Goal: Task Accomplishment & Management: Use online tool/utility

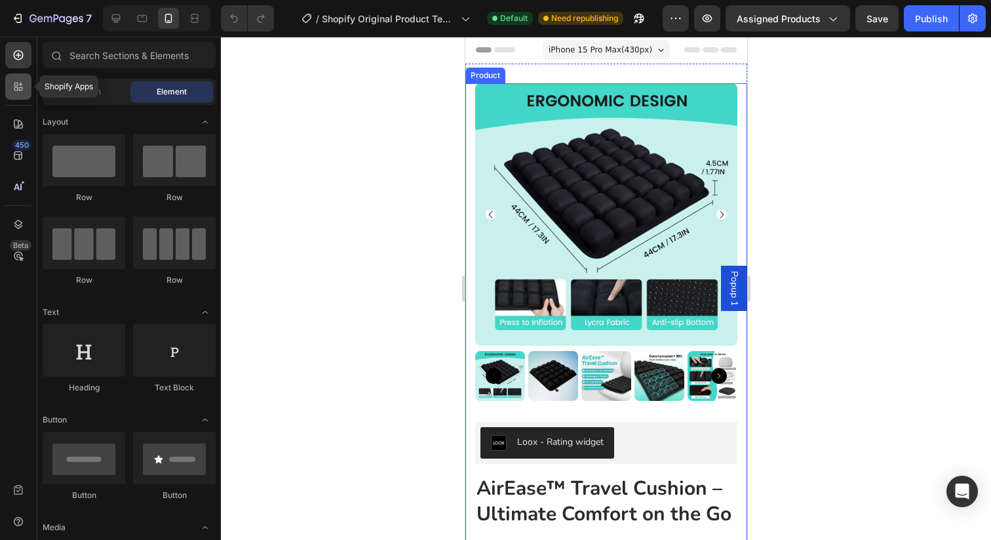
click at [27, 87] on div at bounding box center [18, 86] width 26 height 26
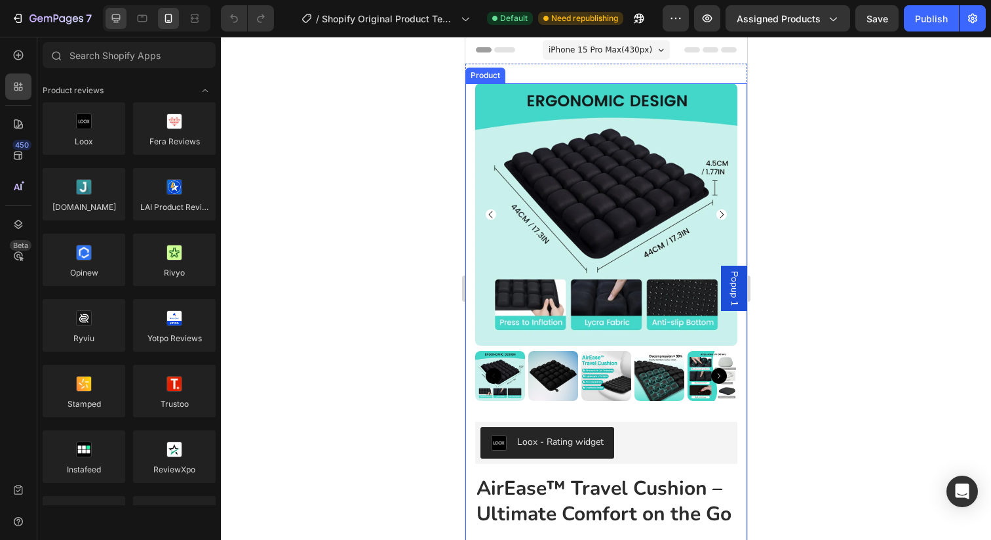
click at [121, 22] on icon at bounding box center [116, 18] width 13 height 13
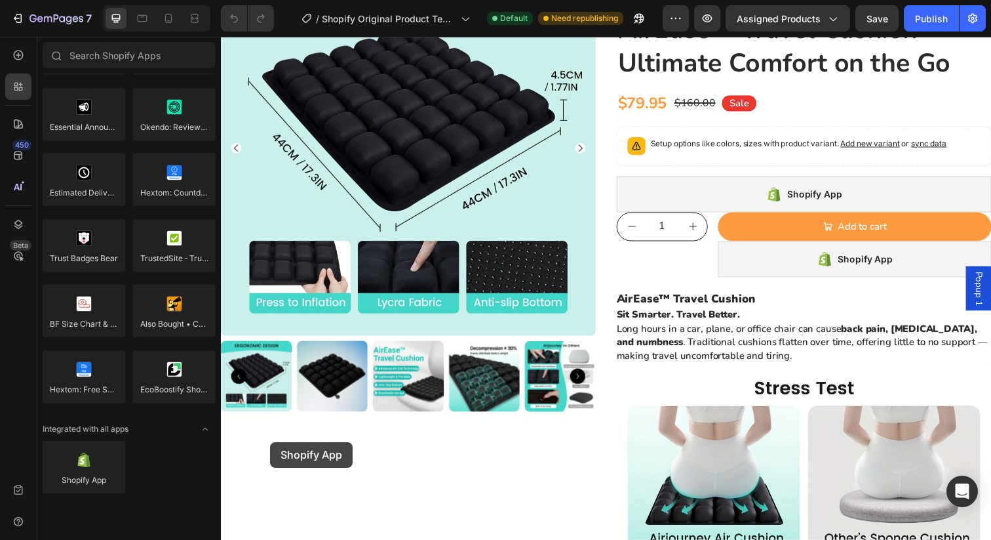
scroll to position [180, 0]
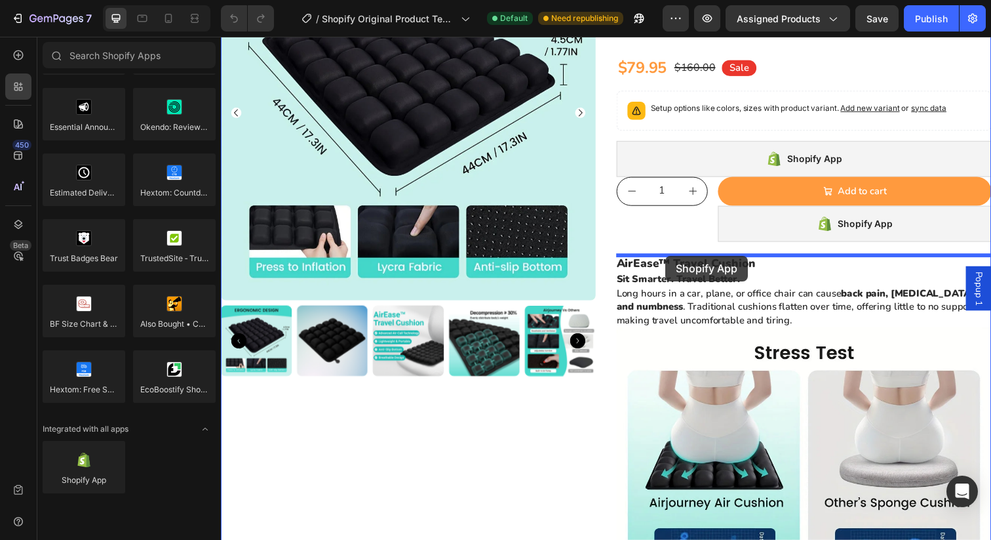
drag, startPoint x: 293, startPoint y: 513, endPoint x: 675, endPoint y: 260, distance: 457.9
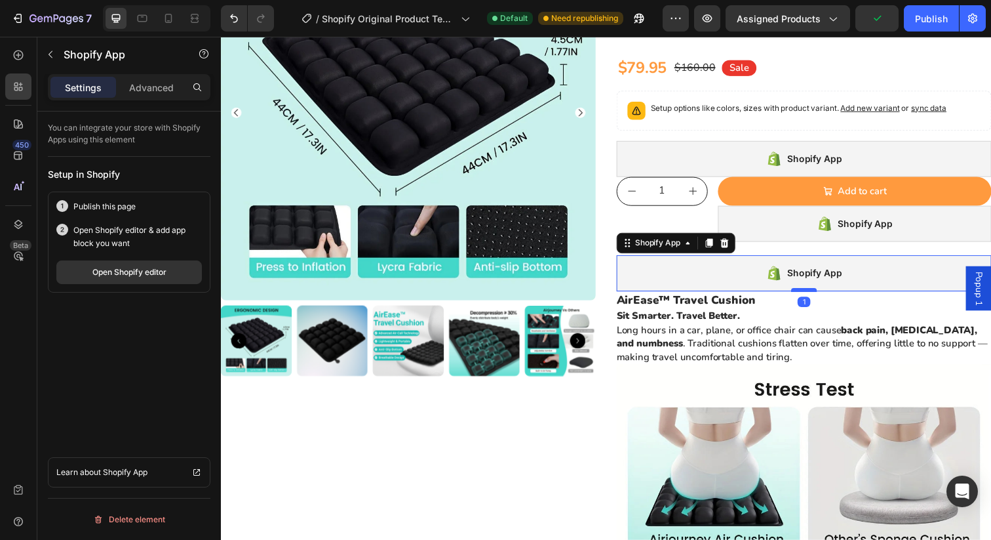
click at [819, 295] on div at bounding box center [816, 295] width 26 height 4
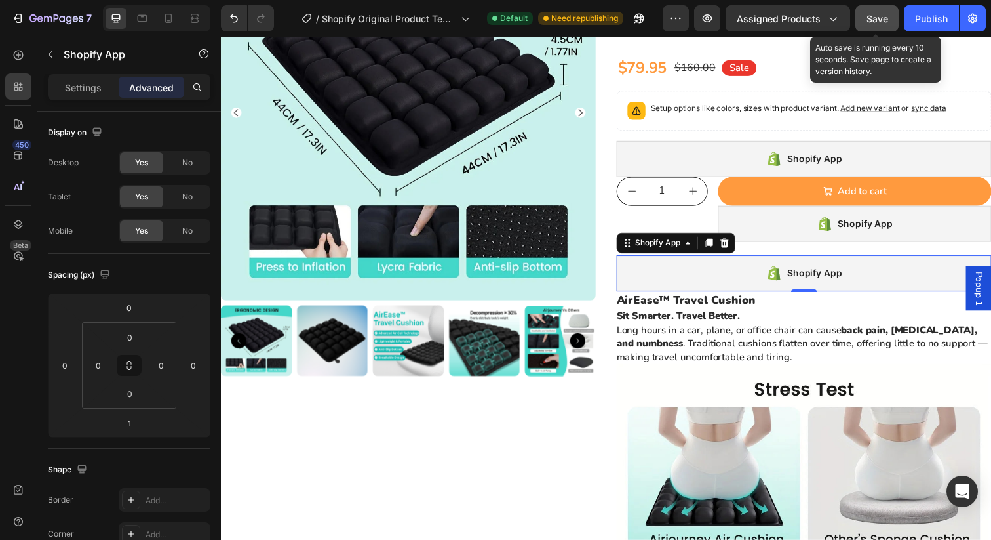
click at [870, 25] on button "Save" at bounding box center [877, 18] width 43 height 26
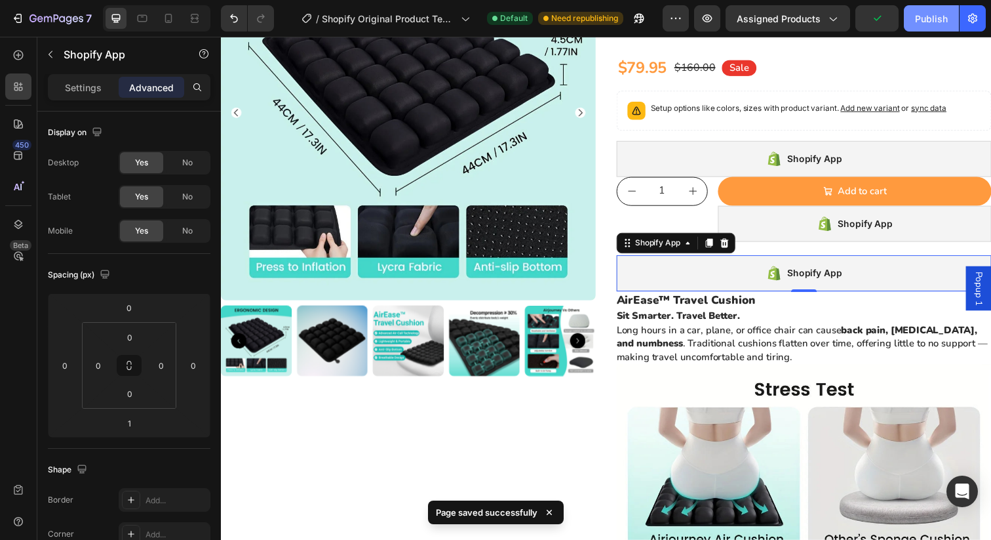
click at [918, 24] on div "Publish" at bounding box center [931, 19] width 33 height 14
click at [685, 275] on div "Shopify App" at bounding box center [816, 278] width 383 height 37
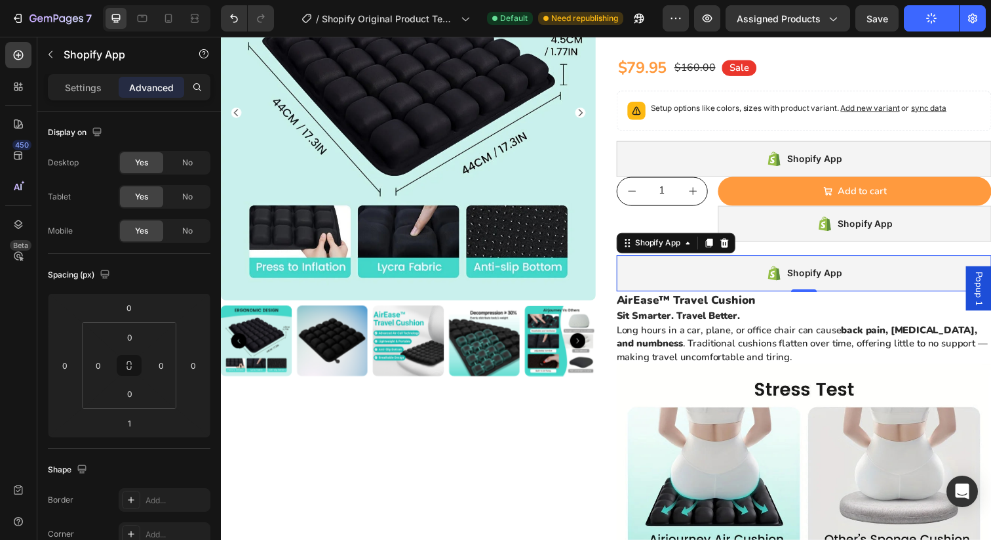
click at [789, 284] on icon at bounding box center [790, 278] width 4 height 13
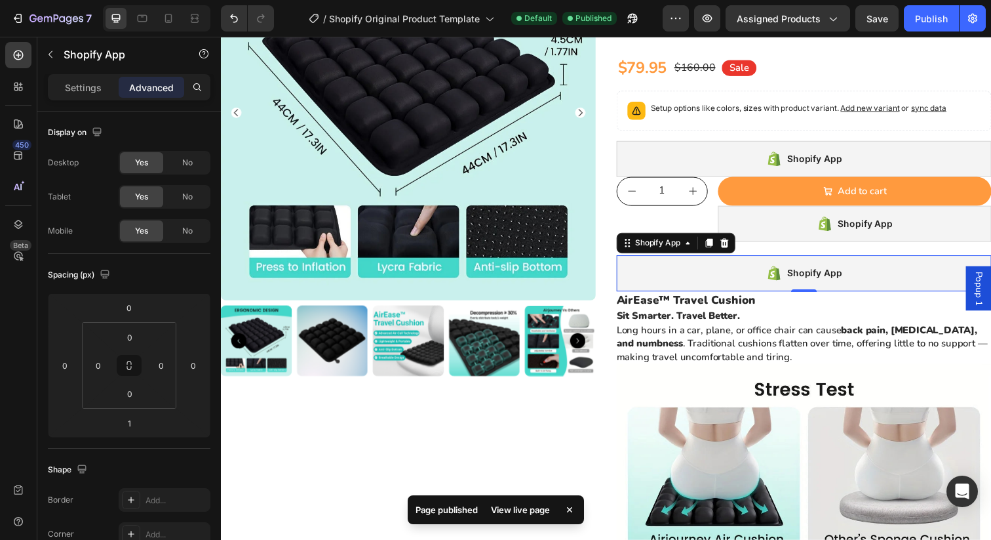
click at [841, 283] on div "Shopify App" at bounding box center [827, 278] width 56 height 16
click at [753, 283] on div "Shopify App" at bounding box center [816, 278] width 383 height 37
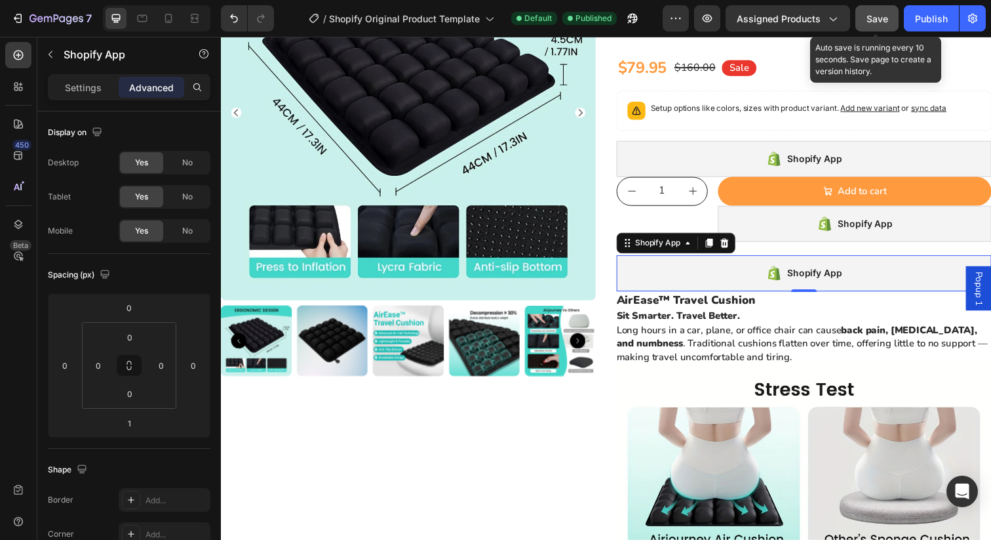
click at [868, 14] on span "Save" at bounding box center [878, 18] width 22 height 11
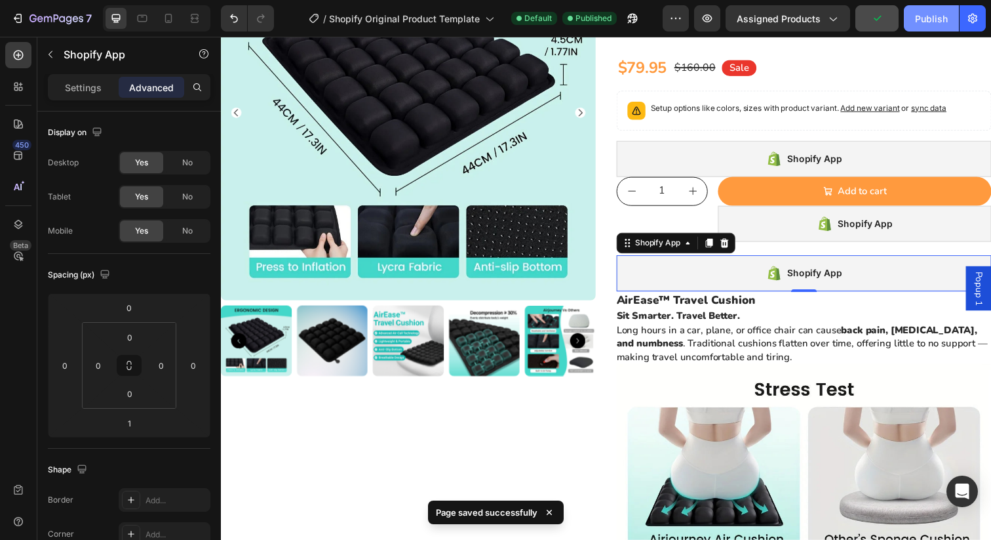
click at [944, 23] on div "Publish" at bounding box center [931, 19] width 33 height 14
click at [771, 276] on div "Shopify App" at bounding box center [816, 278] width 383 height 37
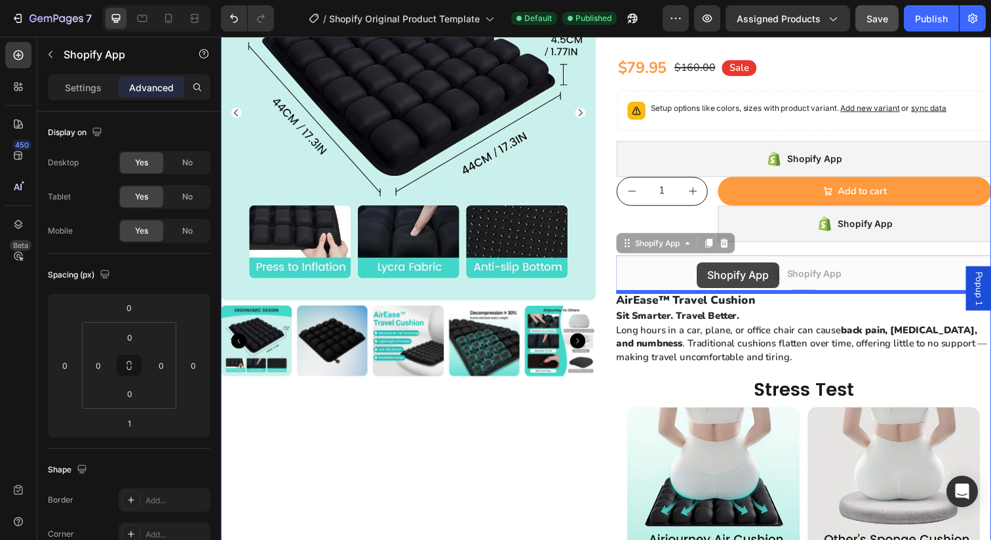
drag, startPoint x: 708, startPoint y: 277, endPoint x: 707, endPoint y: 267, distance: 10.6
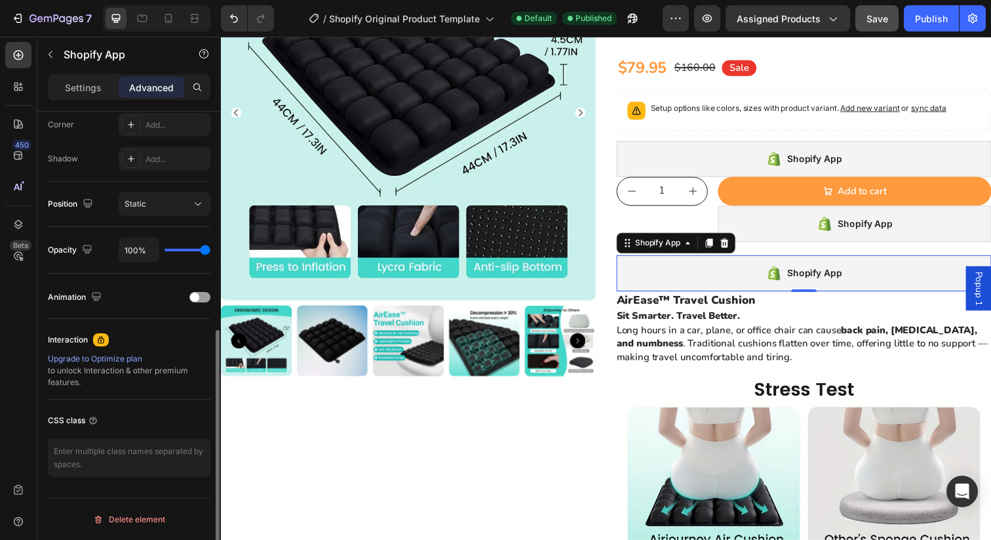
scroll to position [0, 0]
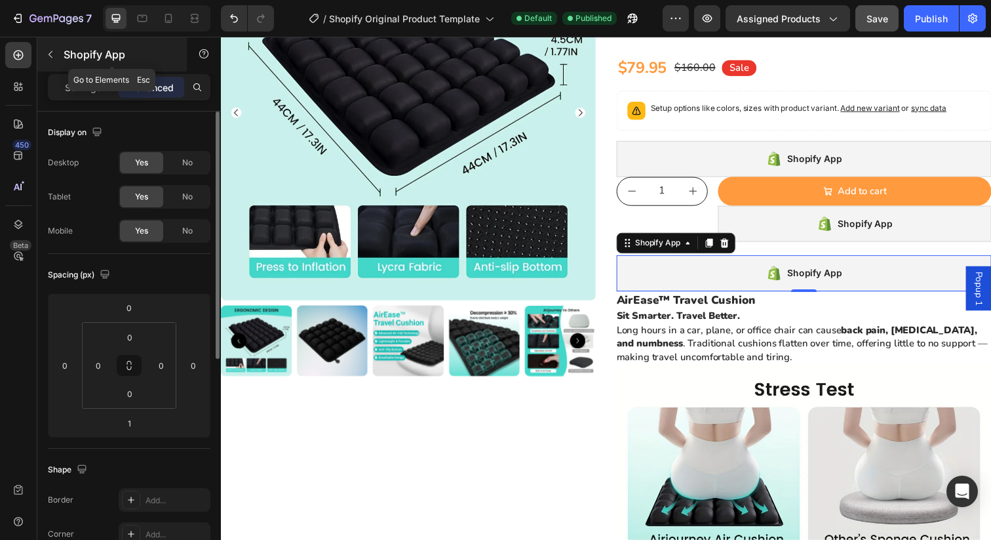
click at [55, 64] on button "button" at bounding box center [50, 54] width 21 height 21
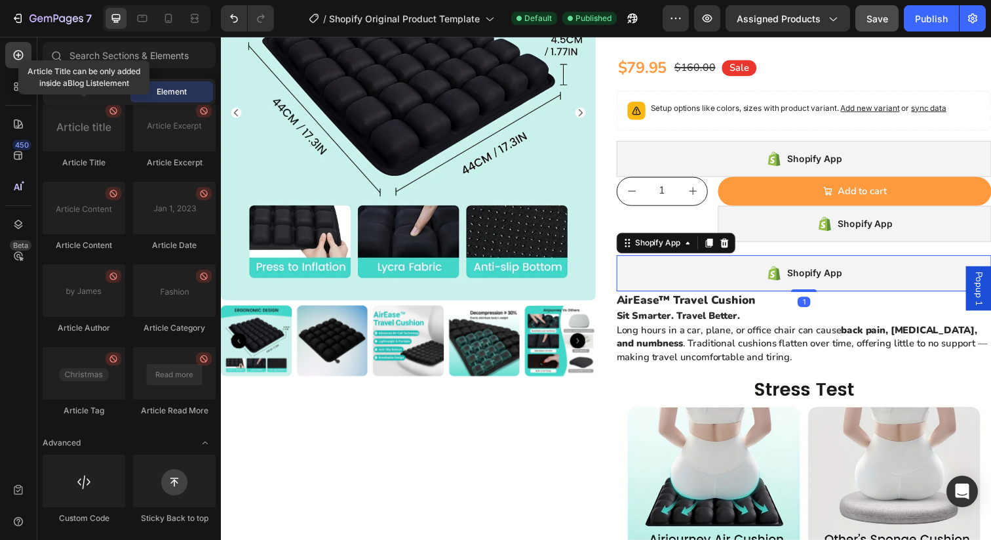
click at [771, 286] on div "Shopify App" at bounding box center [816, 278] width 383 height 37
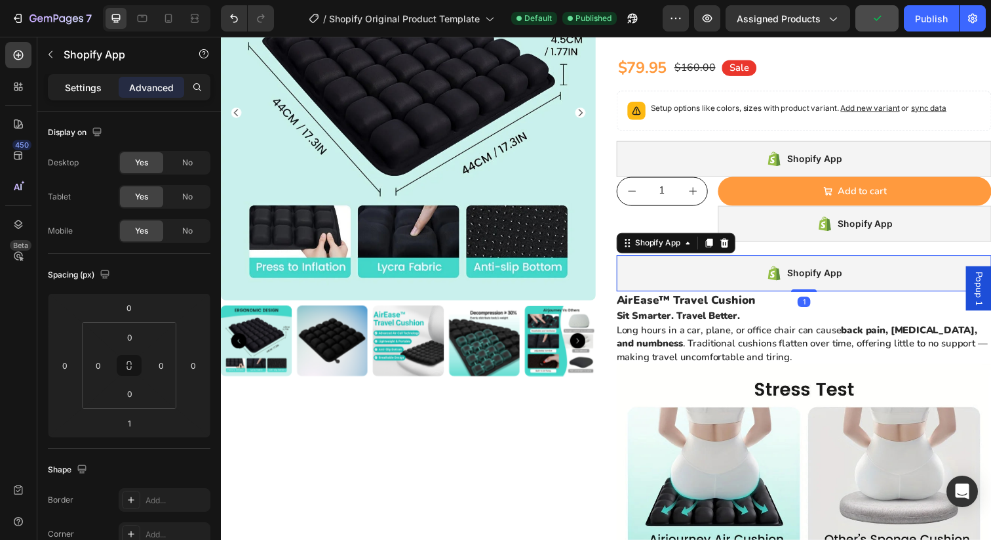
click at [91, 95] on div "Settings" at bounding box center [83, 87] width 66 height 21
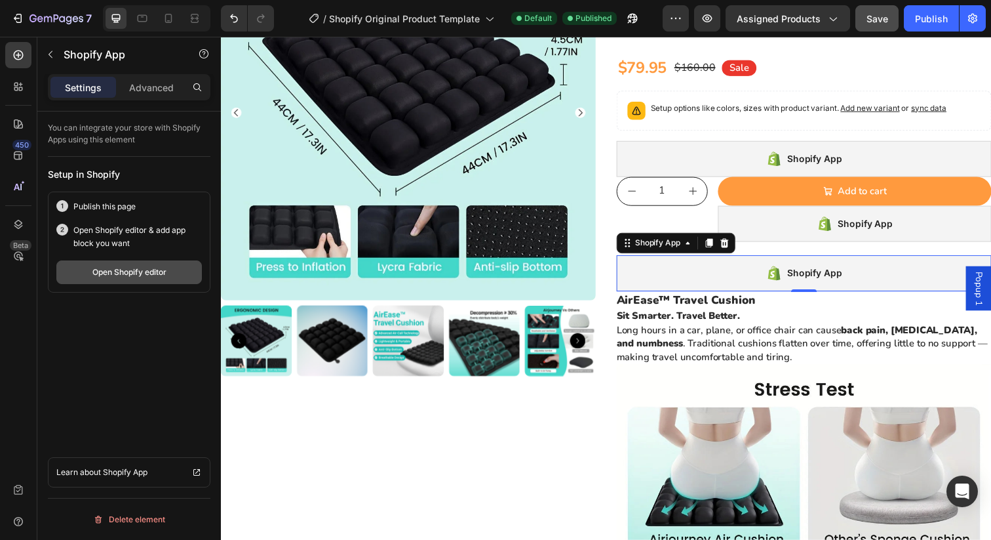
click at [150, 277] on div "Open Shopify editor" at bounding box center [129, 272] width 74 height 12
click at [795, 275] on div "Shopify App" at bounding box center [816, 278] width 77 height 18
click at [738, 250] on icon at bounding box center [735, 246] width 9 height 9
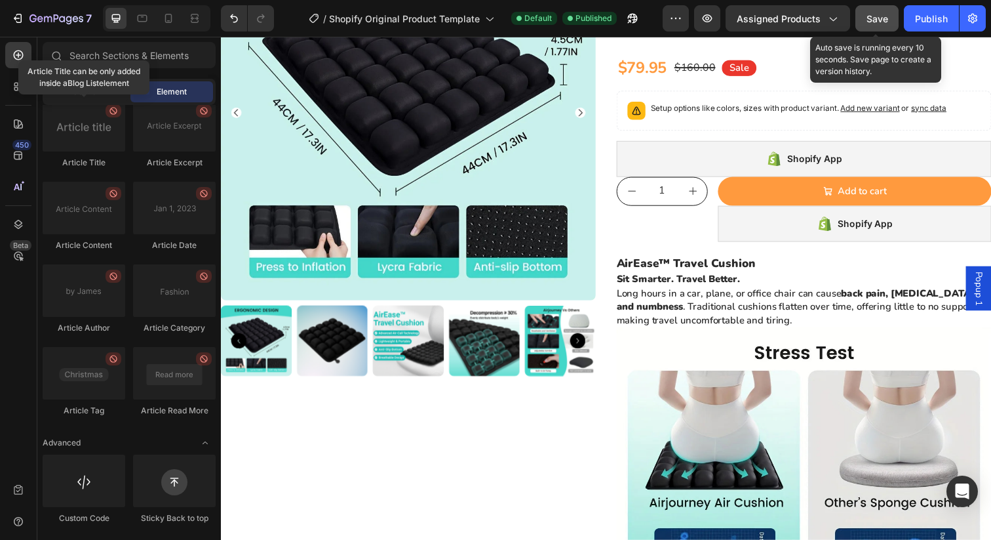
click at [881, 28] on button "Save" at bounding box center [877, 18] width 43 height 26
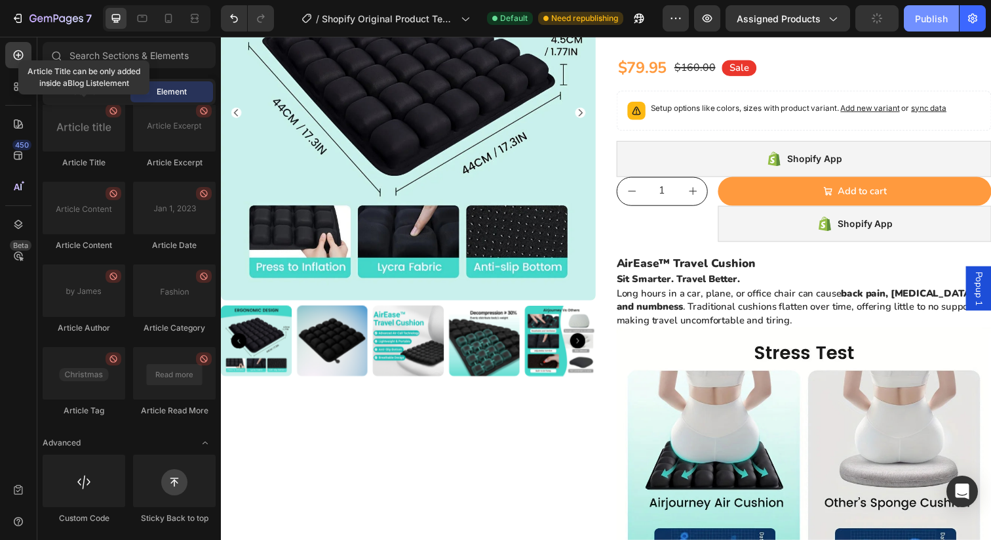
click at [930, 26] on button "Publish" at bounding box center [931, 18] width 55 height 26
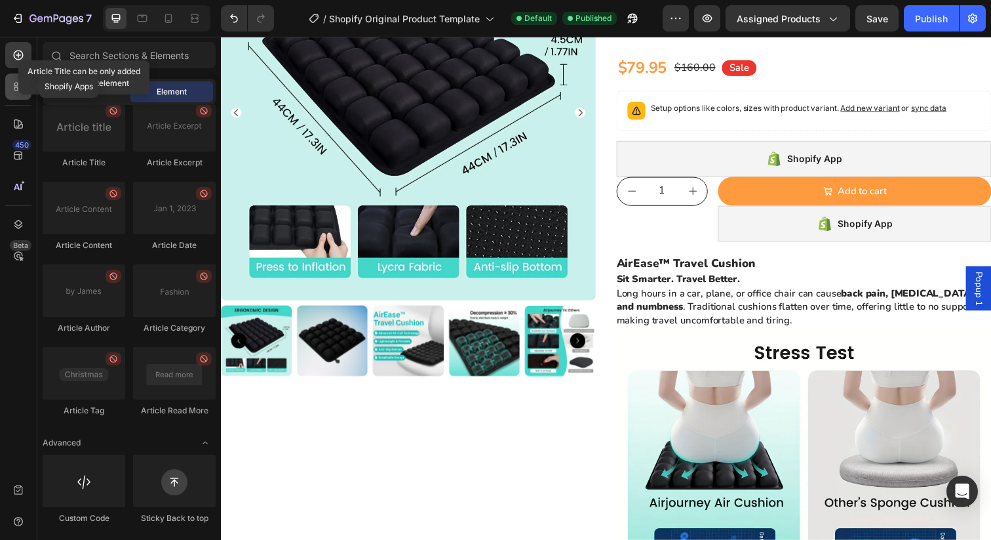
click at [20, 91] on icon at bounding box center [18, 86] width 13 height 13
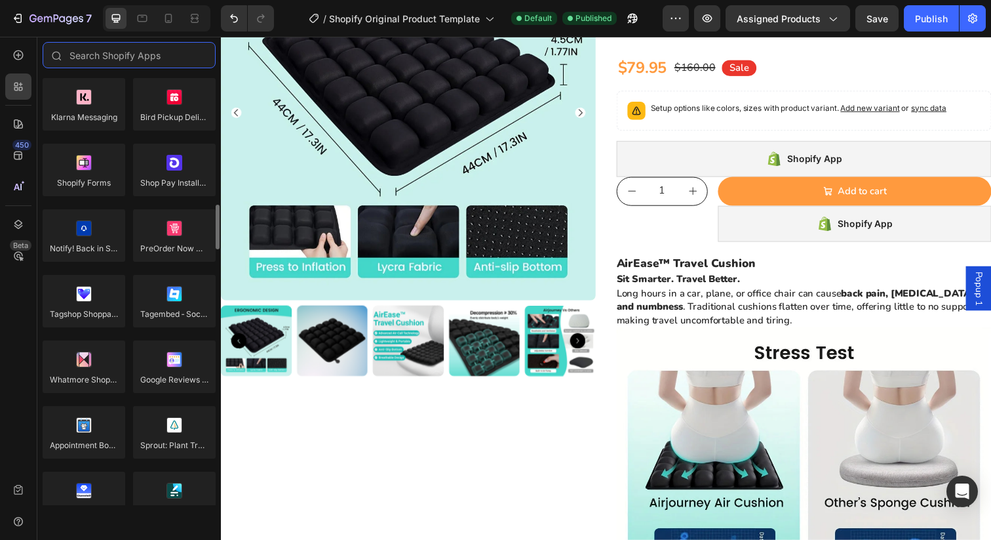
scroll to position [2969, 0]
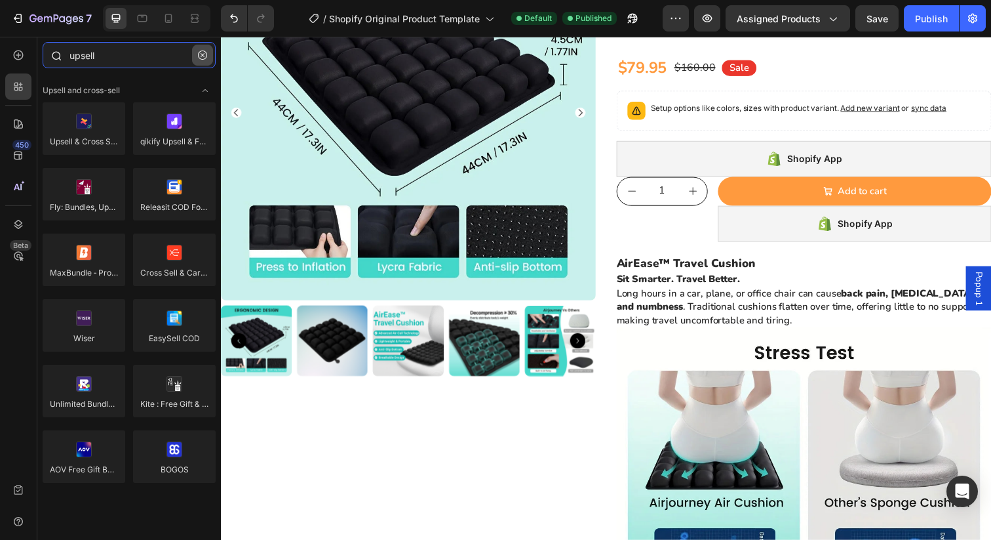
type input "upsell"
click at [203, 52] on icon "button" at bounding box center [202, 54] width 9 height 9
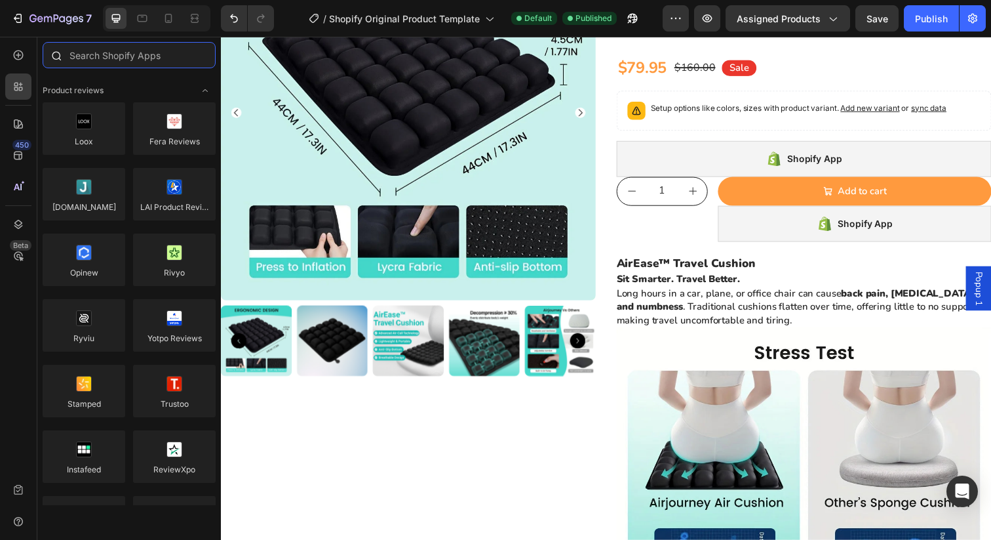
click at [117, 52] on input "text" at bounding box center [129, 55] width 173 height 26
click at [18, 83] on icon at bounding box center [16, 85] width 4 height 4
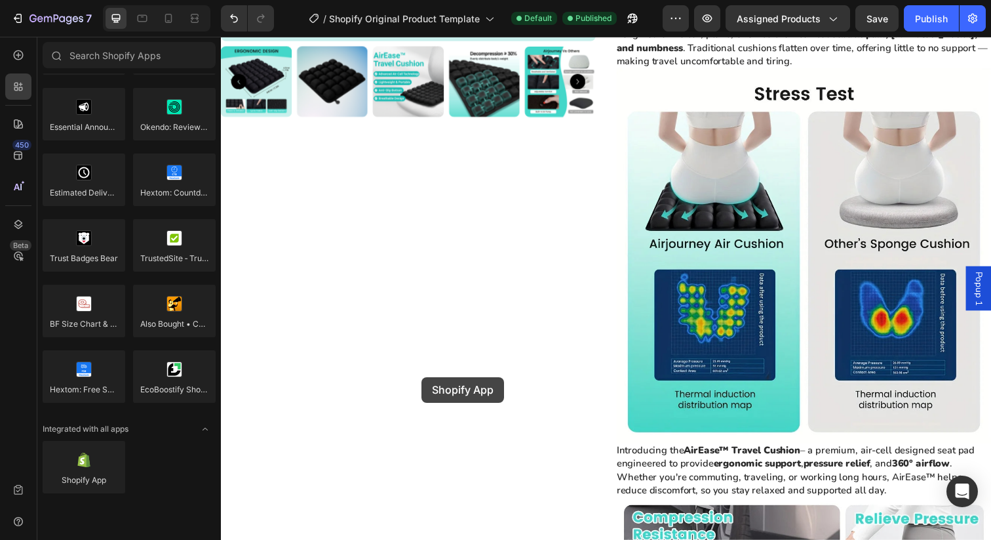
scroll to position [487, 0]
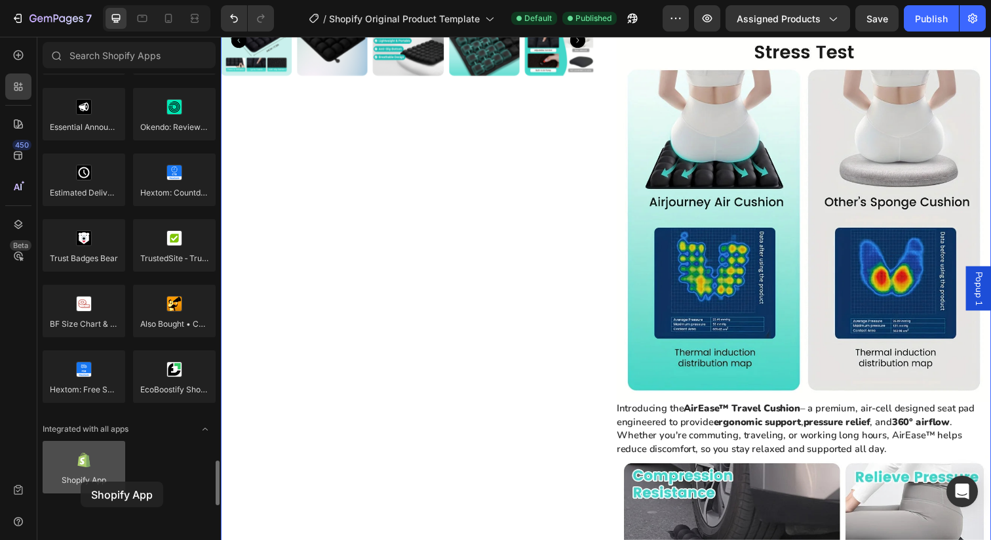
drag, startPoint x: 102, startPoint y: 483, endPoint x: 81, endPoint y: 481, distance: 21.0
click at [81, 481] on div at bounding box center [84, 467] width 83 height 52
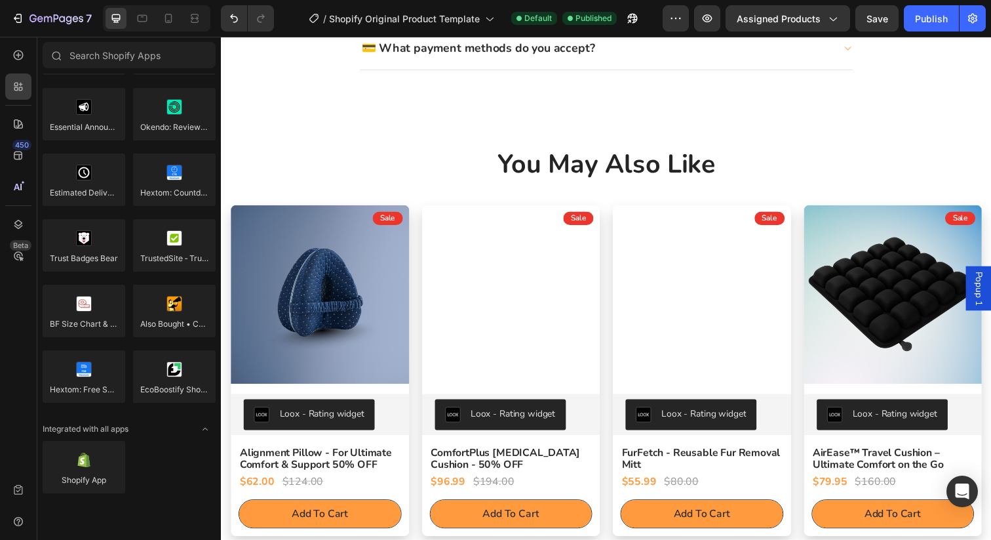
scroll to position [2072, 0]
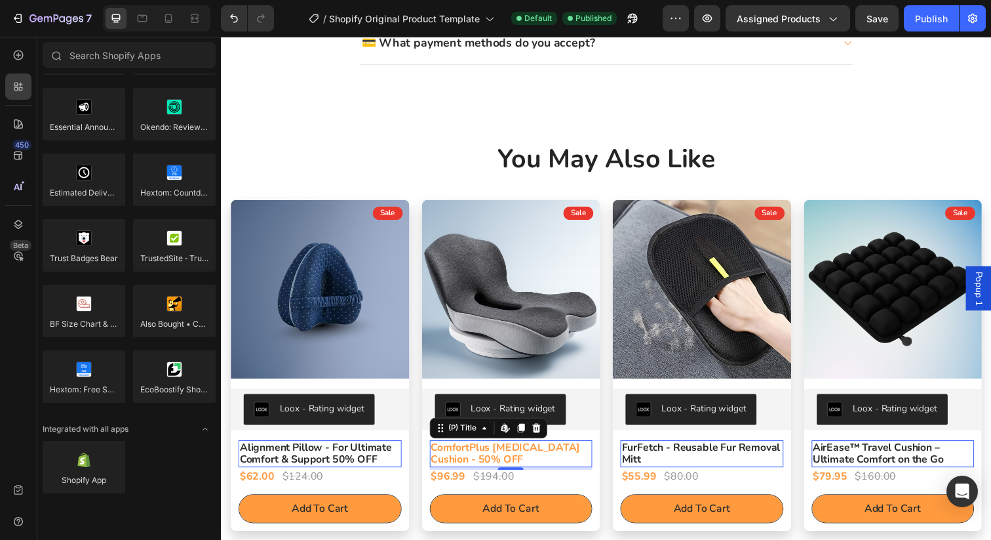
click at [493, 463] on h2 "ComfortPlus [MEDICAL_DATA] Cushion - 50% OFF" at bounding box center [517, 463] width 167 height 28
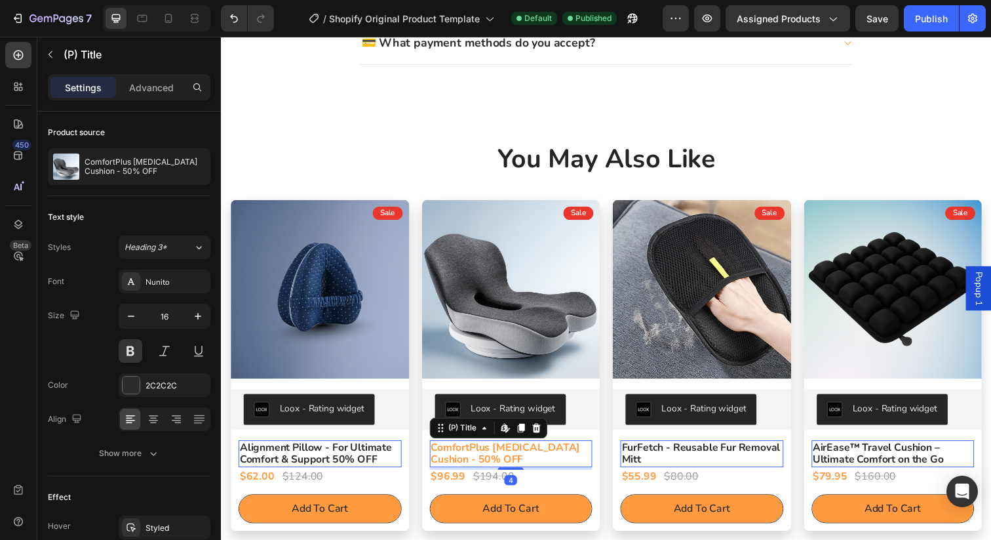
click at [493, 463] on h2 "ComfortPlus [MEDICAL_DATA] Cushion - 50% OFF" at bounding box center [517, 463] width 167 height 28
click at [493, 462] on h2 "ComfortPlus [MEDICAL_DATA] Cushion - 50% OFF" at bounding box center [517, 463] width 167 height 28
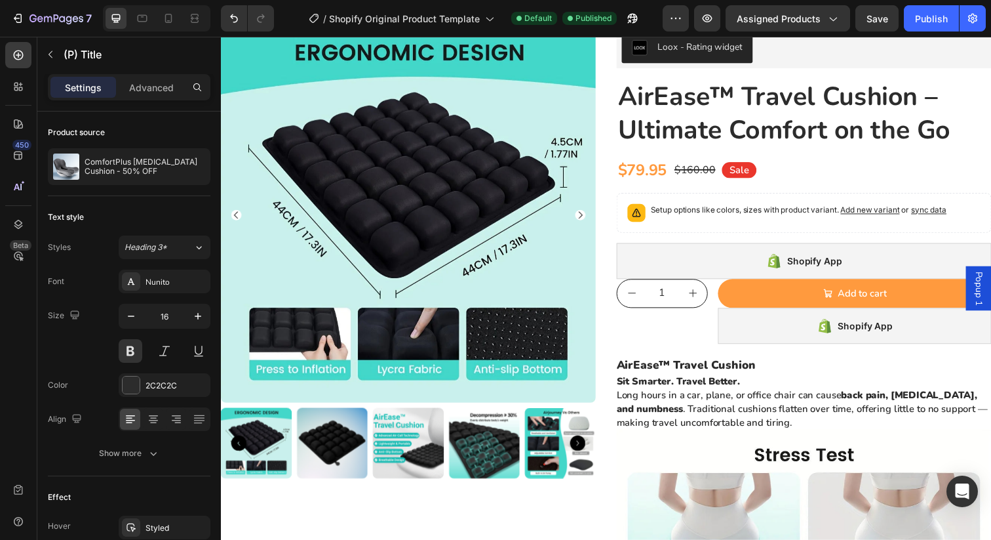
scroll to position [66, 0]
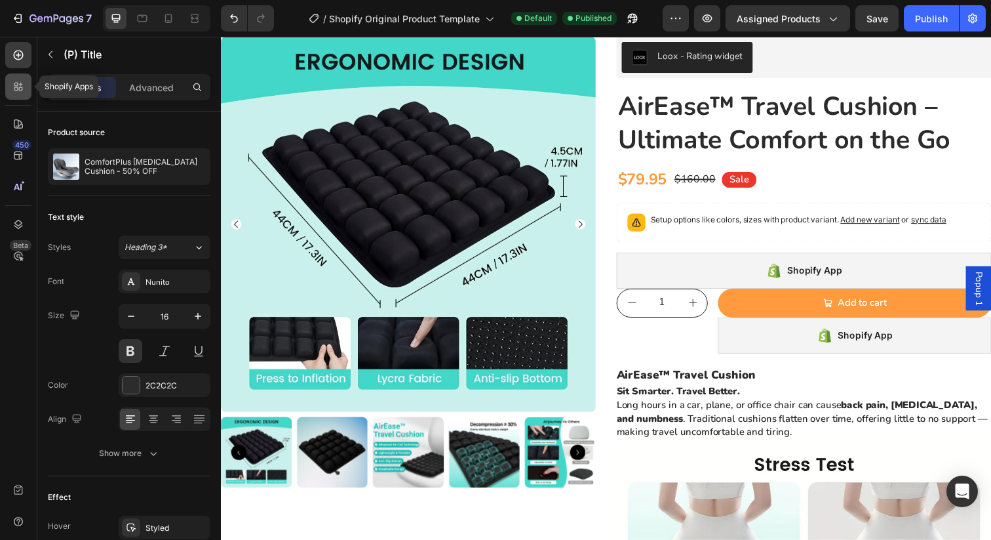
click at [14, 90] on icon at bounding box center [16, 89] width 4 height 4
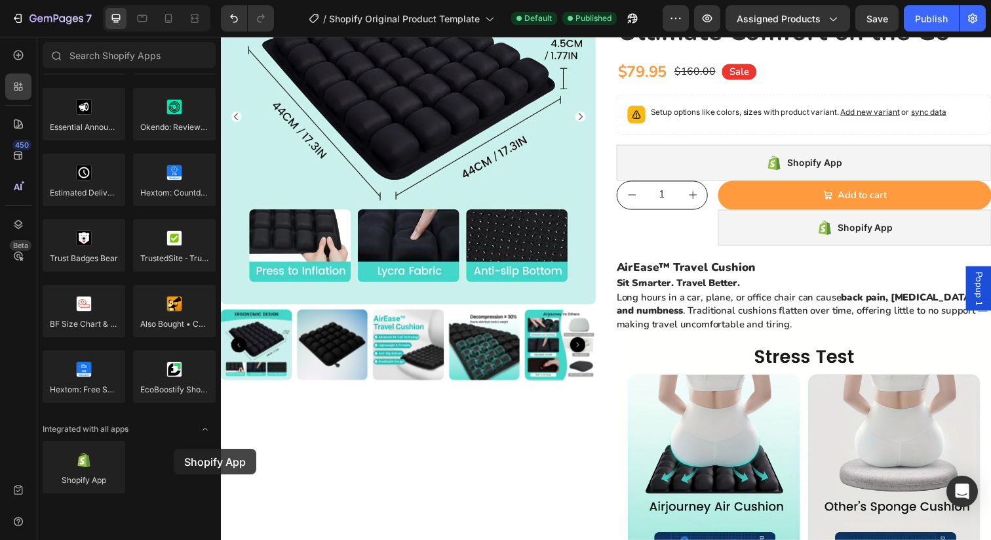
scroll to position [203, 0]
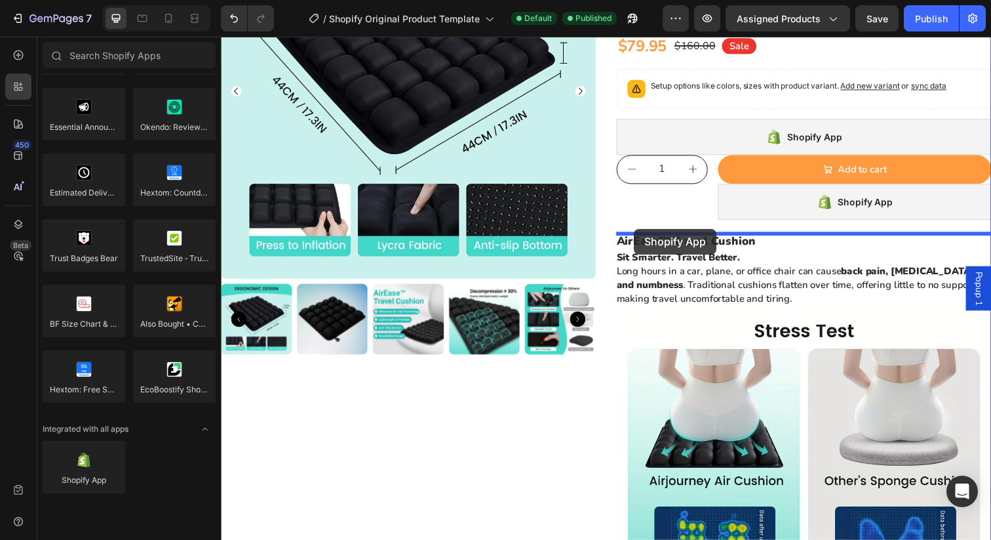
drag, startPoint x: 299, startPoint y: 506, endPoint x: 641, endPoint y: 232, distance: 437.6
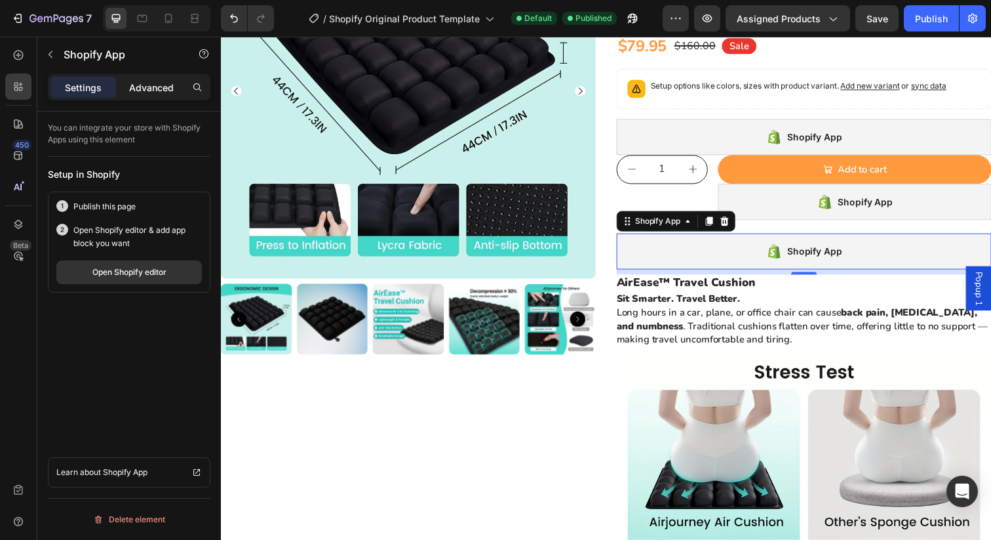
click at [154, 95] on div "Advanced" at bounding box center [152, 87] width 66 height 21
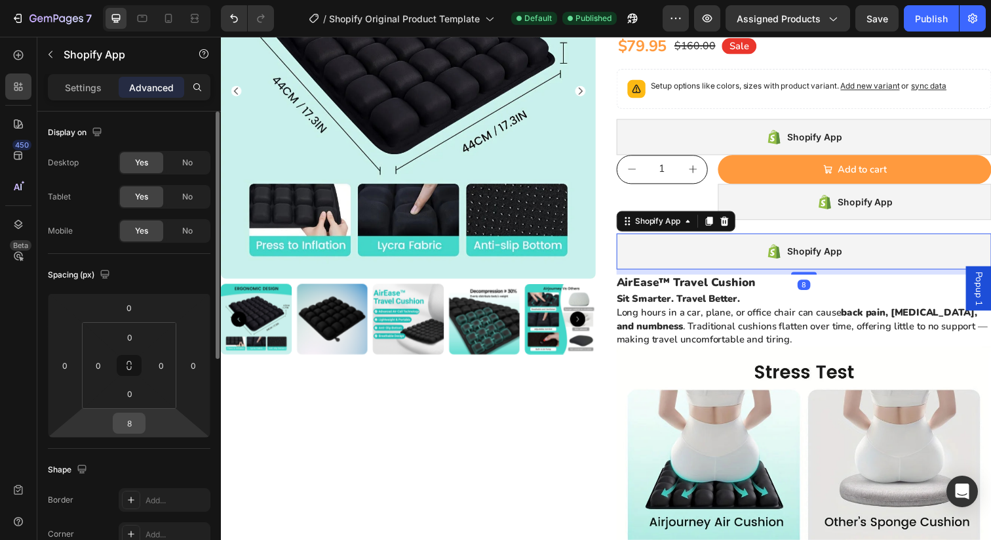
click at [140, 427] on input "8" at bounding box center [129, 423] width 26 height 20
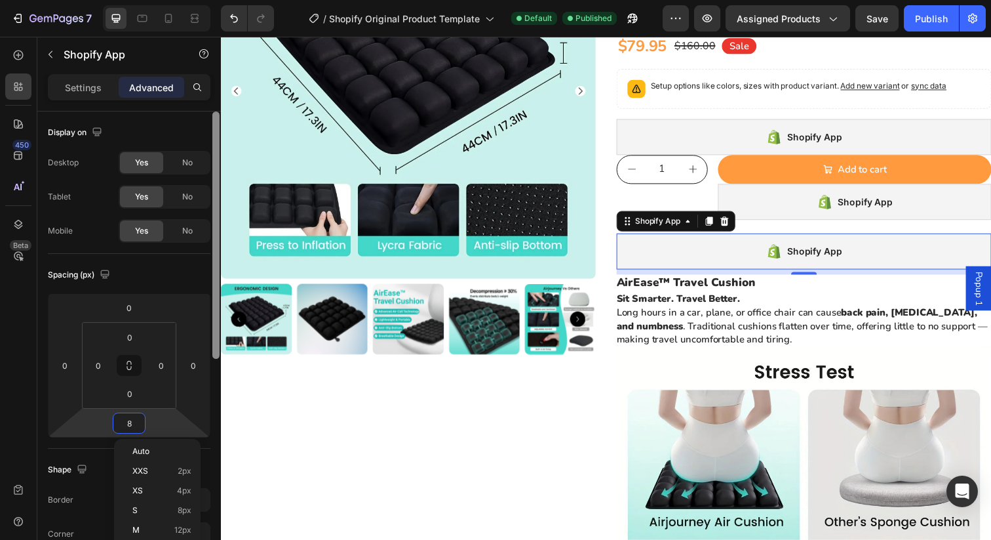
scroll to position [409, 0]
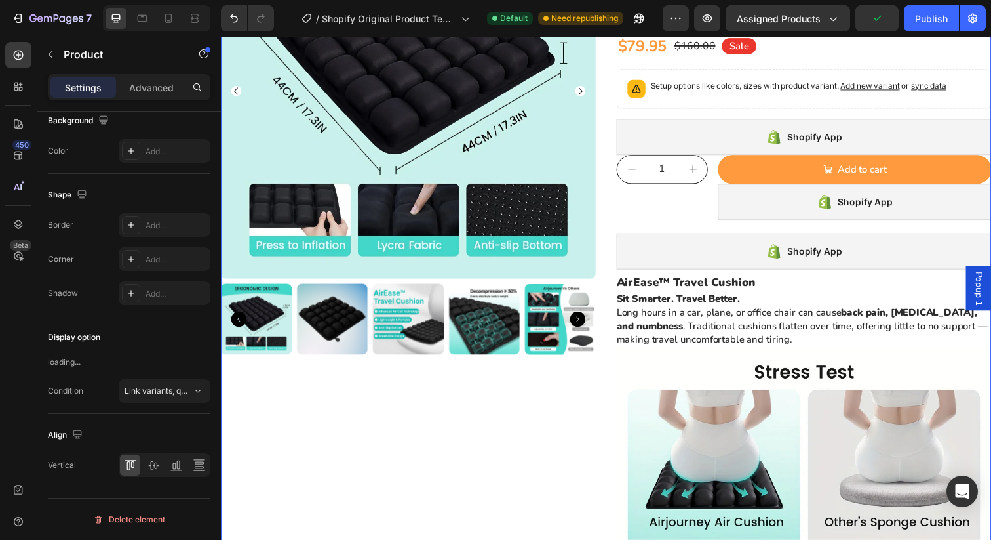
scroll to position [0, 0]
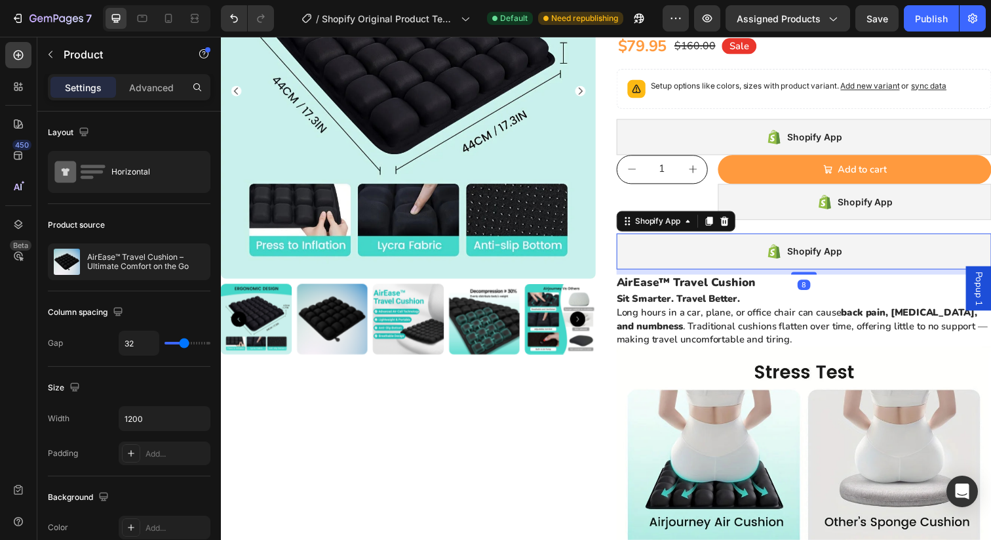
click at [708, 256] on div "Shopify App" at bounding box center [816, 255] width 383 height 37
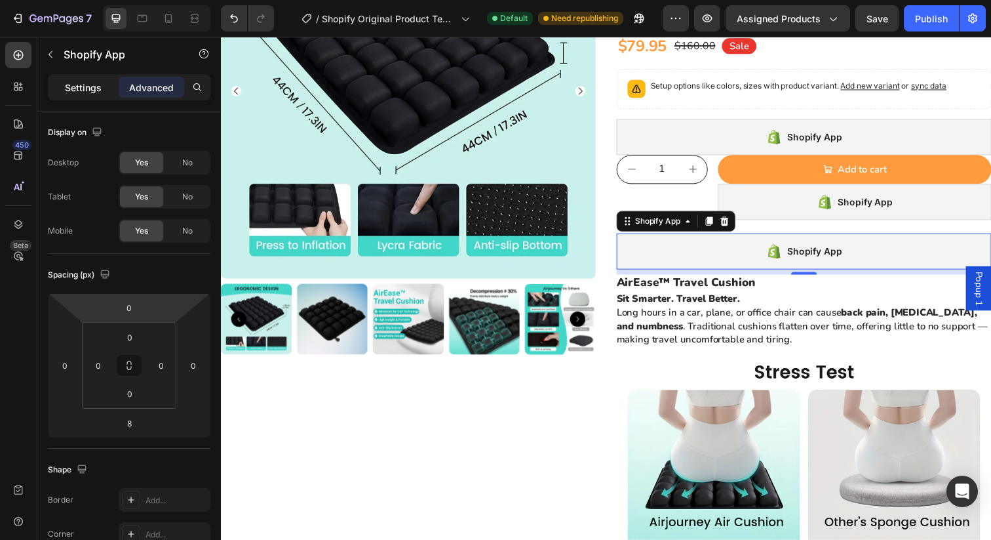
click at [89, 85] on p "Settings" at bounding box center [83, 88] width 37 height 14
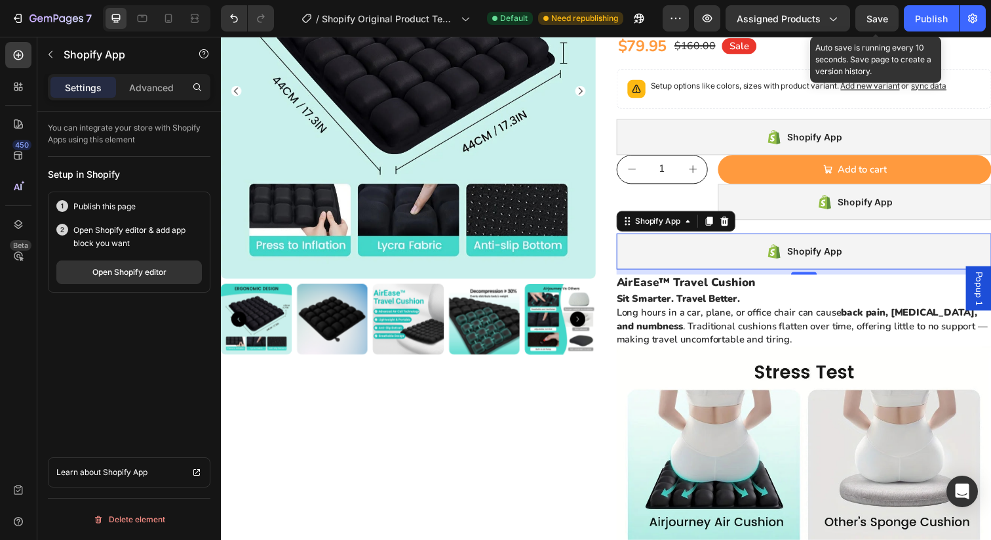
click at [887, 20] on span "Save" at bounding box center [878, 18] width 22 height 11
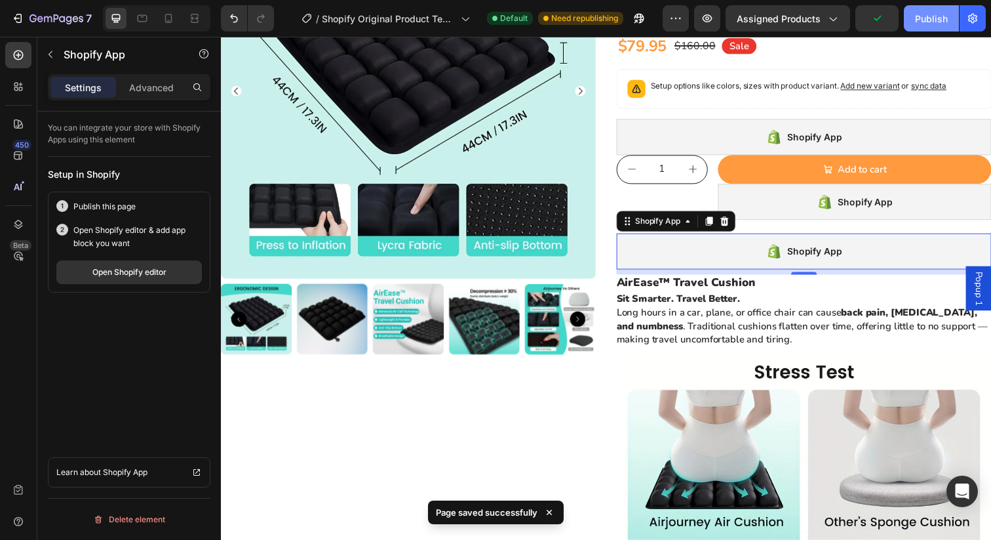
click at [944, 24] on div "Publish" at bounding box center [931, 19] width 33 height 14
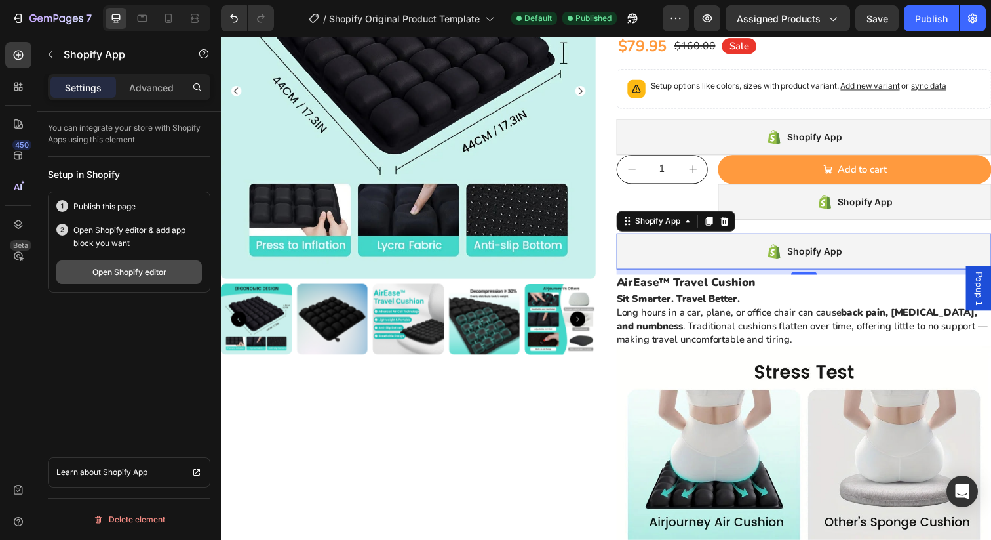
click at [167, 273] on div "Open Shopify editor" at bounding box center [129, 272] width 74 height 12
click at [750, 255] on div "Shopify App" at bounding box center [816, 255] width 383 height 37
click at [751, 241] on div "Shopify App" at bounding box center [816, 255] width 383 height 37
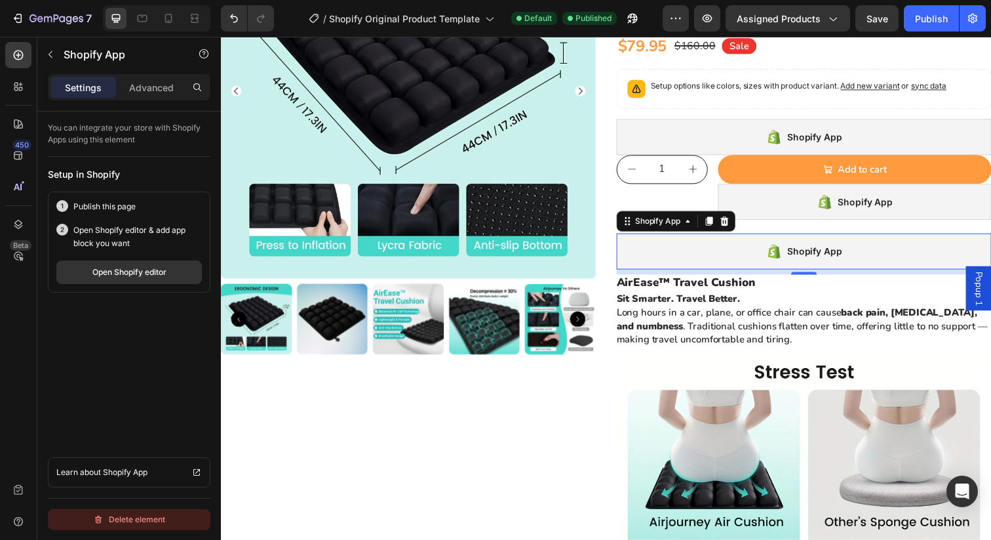
click at [144, 521] on div "Delete element" at bounding box center [129, 519] width 72 height 16
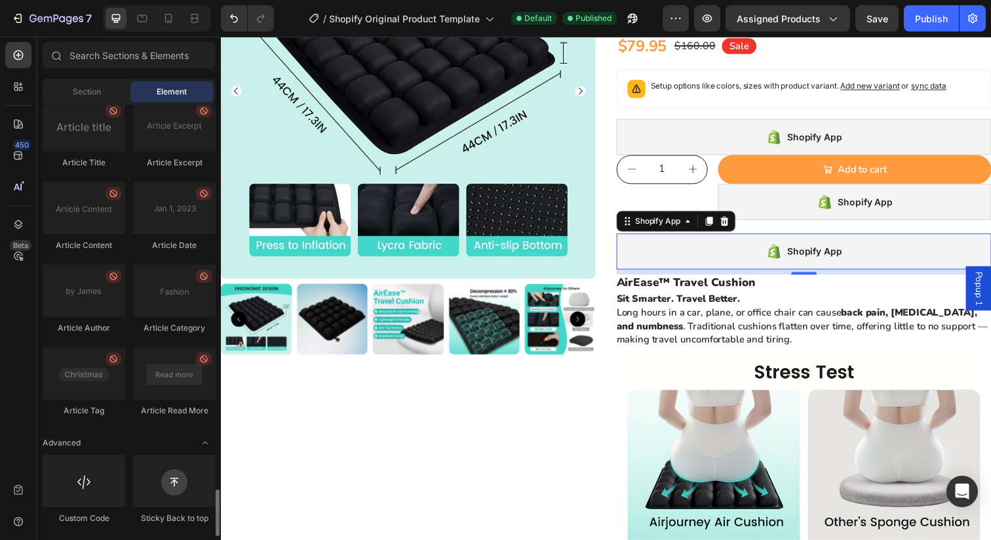
scroll to position [3542, 0]
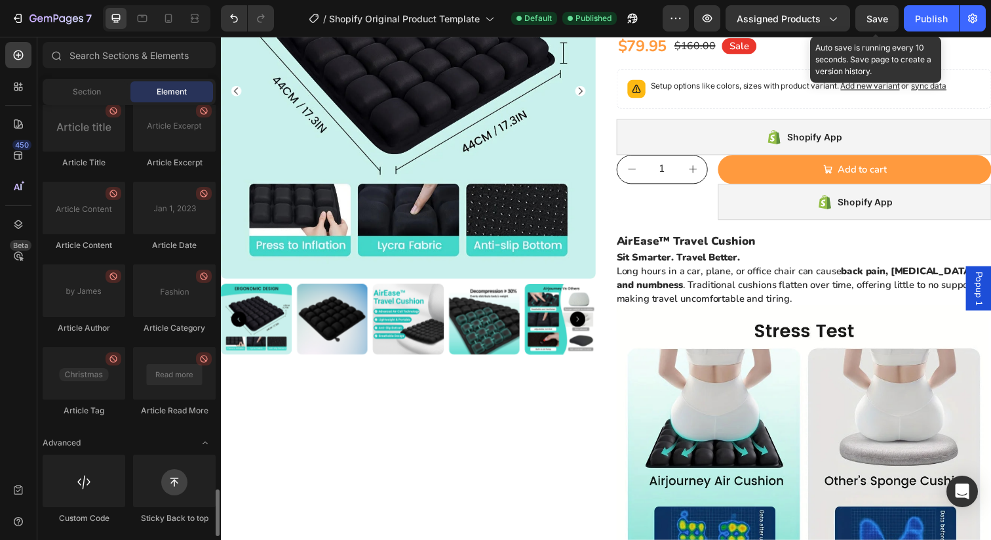
click at [878, 18] on span "Save" at bounding box center [878, 18] width 22 height 11
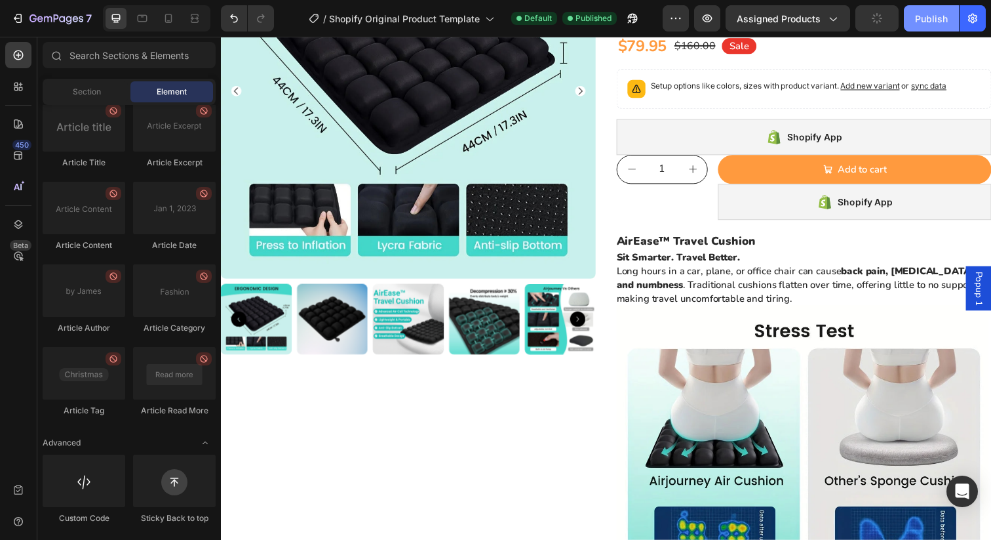
click at [926, 18] on div "Publish" at bounding box center [931, 19] width 33 height 14
